Goal: Information Seeking & Learning: Learn about a topic

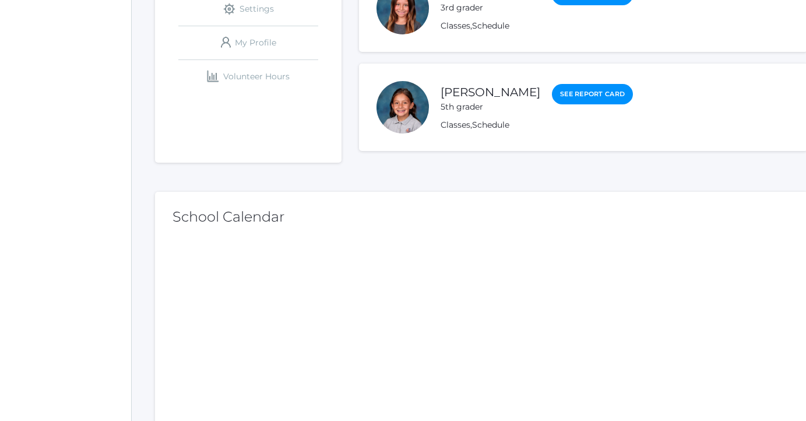
scroll to position [282, 0]
click at [508, 95] on link "[PERSON_NAME]" at bounding box center [491, 92] width 100 height 15
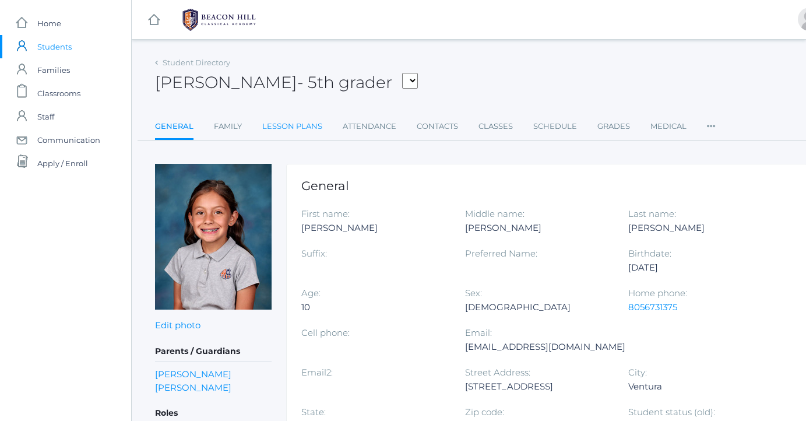
click at [307, 129] on link "Lesson Plans" at bounding box center [292, 126] width 60 height 23
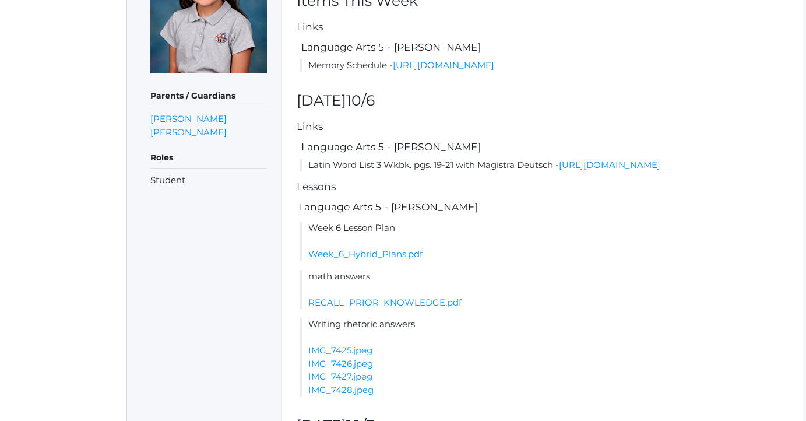
scroll to position [265, 5]
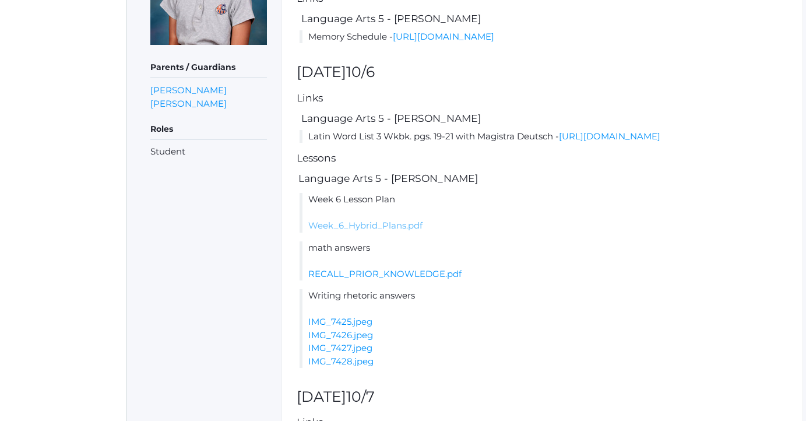
click at [381, 231] on link "Week_6_Hybrid_Plans.pdf" at bounding box center [365, 225] width 114 height 11
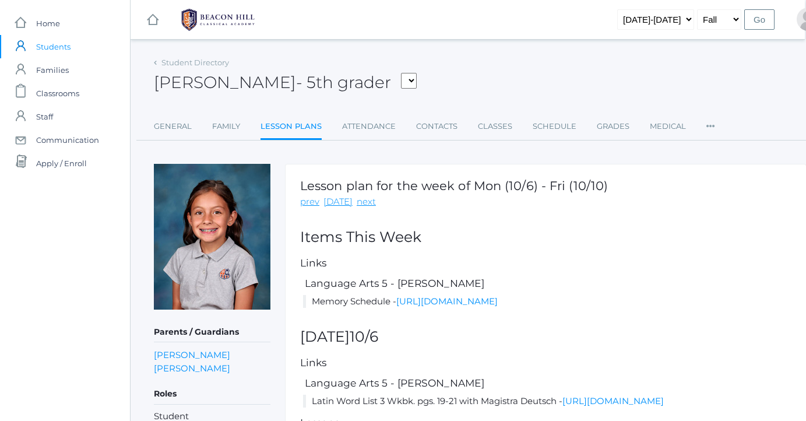
scroll to position [0, 1]
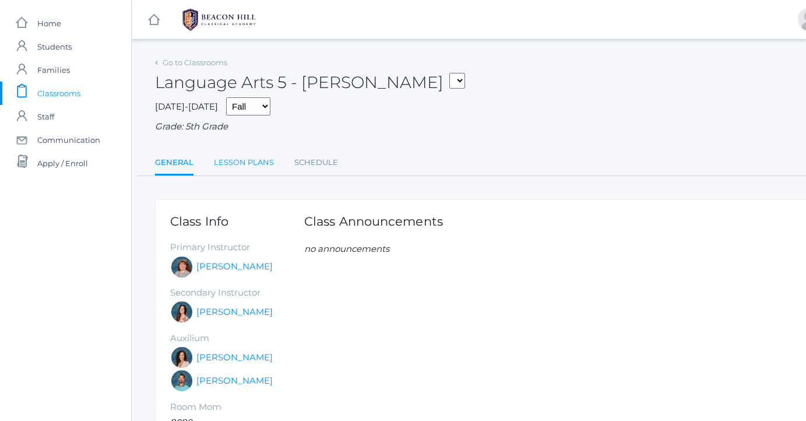
click at [255, 153] on link "Lesson Plans" at bounding box center [244, 162] width 60 height 23
